Goal: Information Seeking & Learning: Learn about a topic

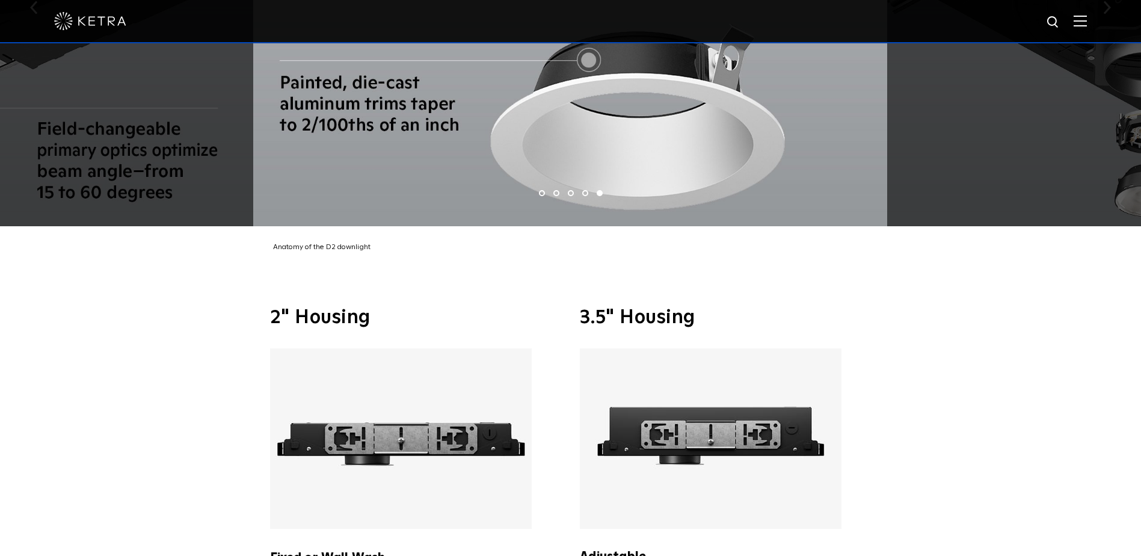
scroll to position [2526, 0]
drag, startPoint x: 588, startPoint y: 295, endPoint x: 714, endPoint y: 303, distance: 125.9
click at [714, 303] on div "2" Housing Fixed or Wall Wash Built with an ultra-shallow profile for added cei…" at bounding box center [570, 468] width 1141 height 429
click at [714, 309] on h3 "3.5" Housing" at bounding box center [726, 318] width 292 height 19
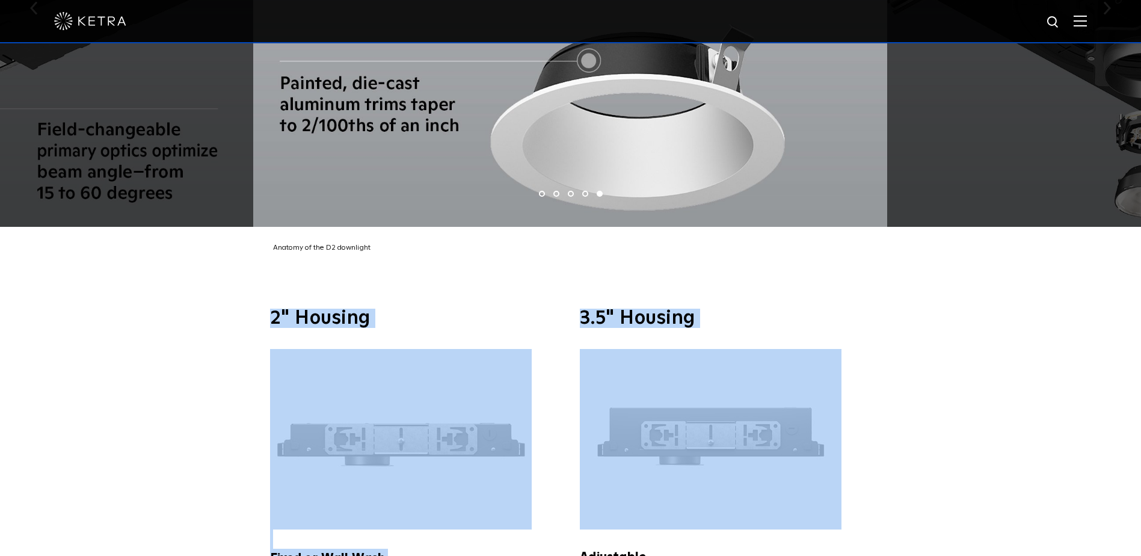
drag, startPoint x: 714, startPoint y: 303, endPoint x: 232, endPoint y: 292, distance: 481.9
click at [232, 292] on div "2" Housing Fixed or Wall Wash Built with an ultra-shallow profile for added cei…" at bounding box center [570, 468] width 1141 height 429
drag, startPoint x: 232, startPoint y: 292, endPoint x: 849, endPoint y: 375, distance: 622.1
click at [849, 375] on div "2" Housing Fixed or Wall Wash Built with an ultra-shallow profile for added cei…" at bounding box center [570, 468] width 1141 height 429
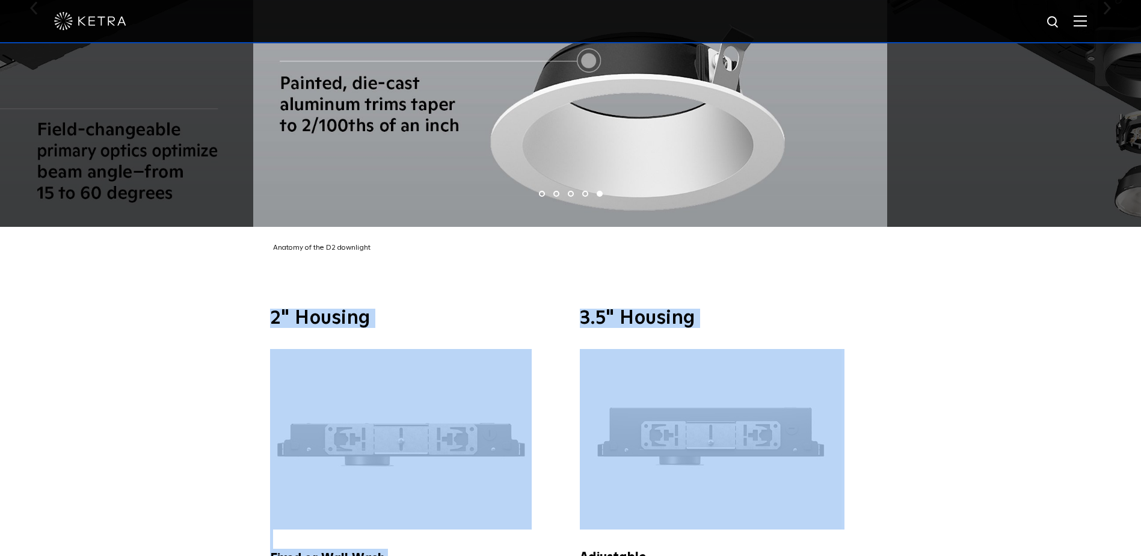
click at [849, 375] on p at bounding box center [726, 439] width 292 height 180
drag, startPoint x: 268, startPoint y: 304, endPoint x: 903, endPoint y: 517, distance: 670.3
click at [903, 517] on div "2" Housing Fixed or Wall Wash Built with an ultra-shallow profile for added cei…" at bounding box center [570, 468] width 1141 height 429
drag, startPoint x: 903, startPoint y: 517, endPoint x: 895, endPoint y: 506, distance: 13.2
click at [895, 506] on div "2" Housing Fixed or Wall Wash Built with an ultra-shallow profile for added cei…" at bounding box center [570, 468] width 1141 height 429
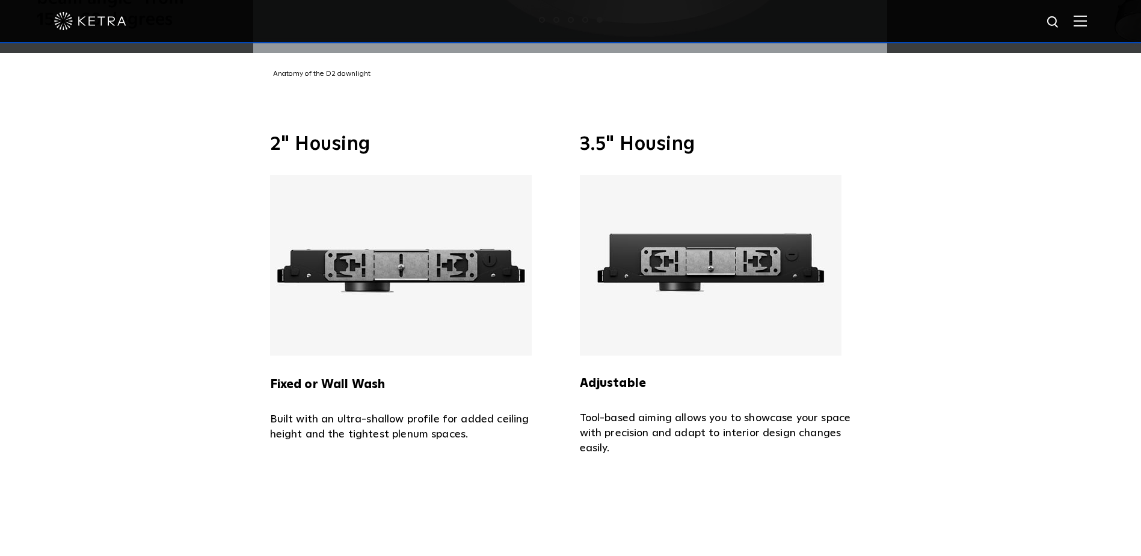
scroll to position [2707, 0]
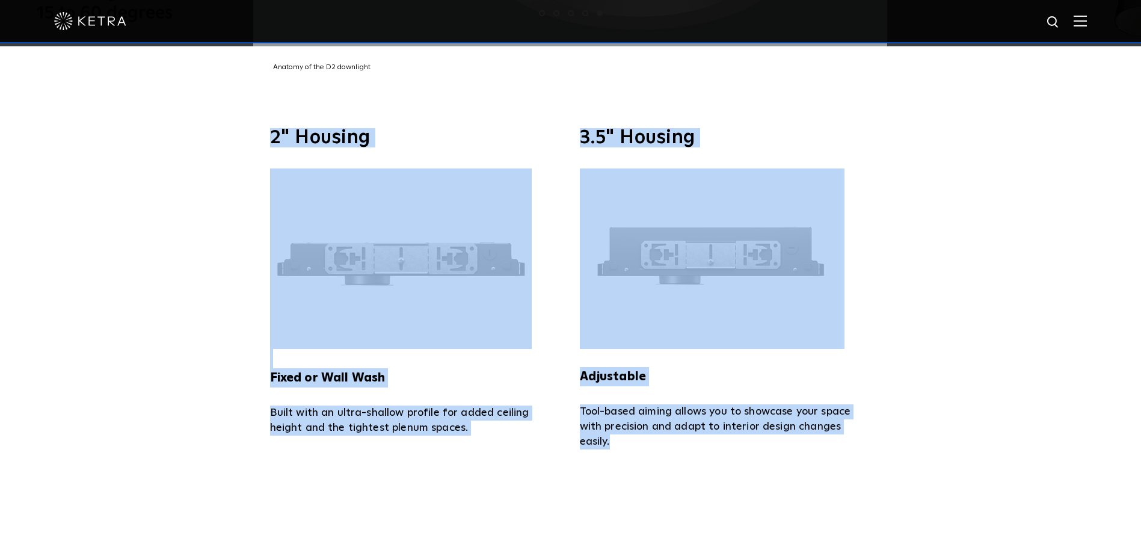
drag, startPoint x: 225, startPoint y: 118, endPoint x: 723, endPoint y: 435, distance: 590.7
click at [723, 435] on div "2" Housing Fixed or Wall Wash Built with an ultra-shallow profile for added cei…" at bounding box center [570, 288] width 1141 height 429
drag, startPoint x: 723, startPoint y: 435, endPoint x: 263, endPoint y: 138, distance: 547.2
click at [264, 138] on div "2" Housing Fixed or Wall Wash Built with an ultra-shallow profile for added cei…" at bounding box center [570, 288] width 1141 height 429
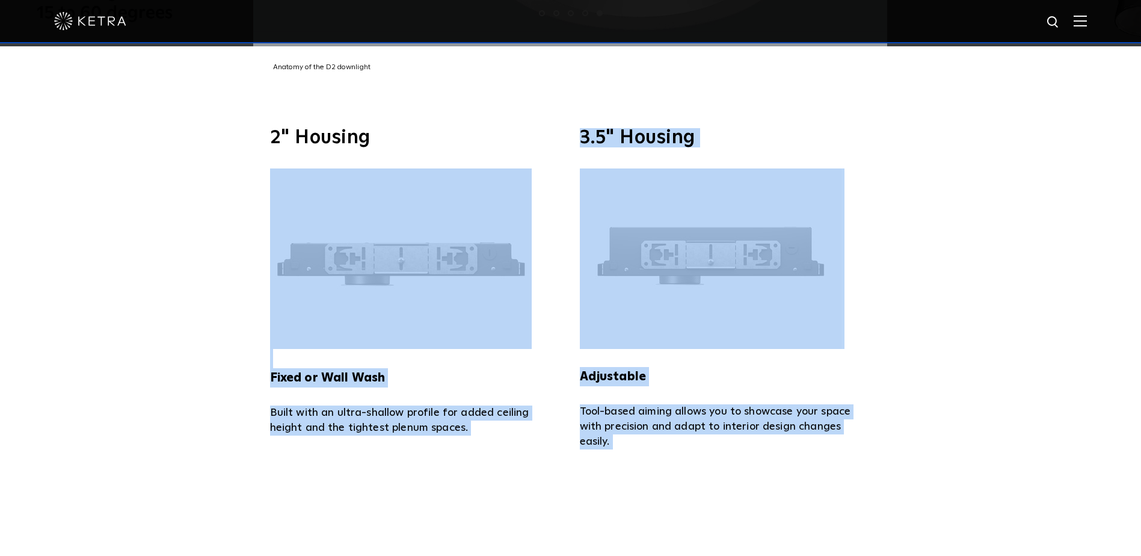
drag, startPoint x: 263, startPoint y: 138, endPoint x: 256, endPoint y: 131, distance: 10.6
click at [256, 131] on div "2" Housing Fixed or Wall Wash Built with an ultra-shallow profile for added cei…" at bounding box center [570, 288] width 1141 height 429
drag, startPoint x: 241, startPoint y: 121, endPoint x: 832, endPoint y: 444, distance: 673.5
click at [832, 444] on div "2" Housing Fixed or Wall Wash Built with an ultra-shallow profile for added cei…" at bounding box center [570, 288] width 1141 height 429
